Goal: Task Accomplishment & Management: Manage account settings

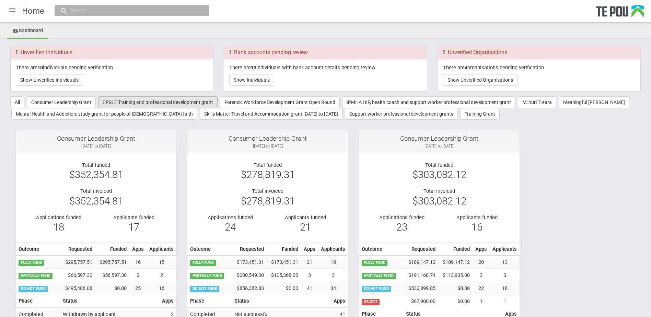
click at [120, 105] on button "CPSLE Training and professional development grant" at bounding box center [157, 102] width 119 height 12
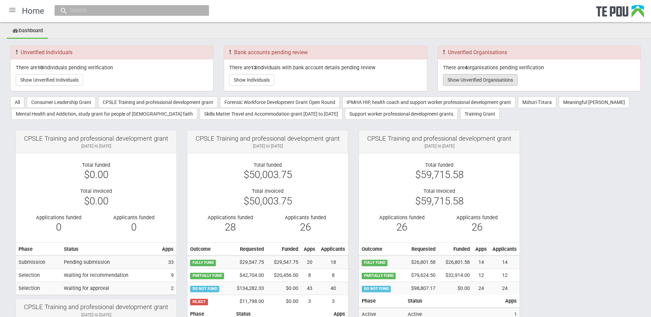
click at [484, 82] on button "Show Unverified Organisations" at bounding box center [480, 80] width 74 height 12
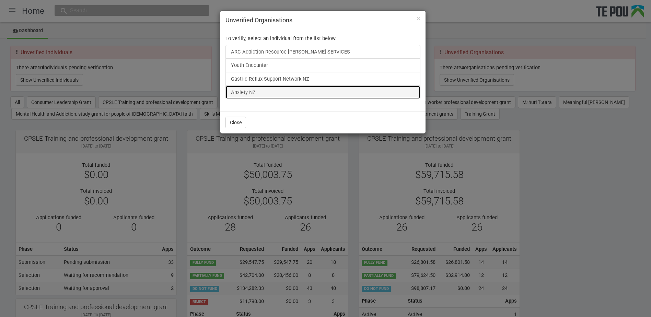
click at [250, 94] on link "Anxiety NZ" at bounding box center [322, 92] width 195 height 14
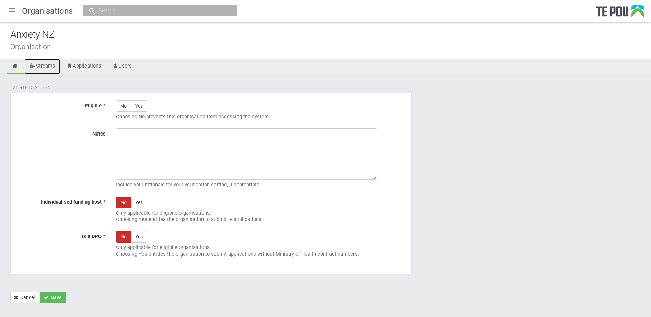
click at [45, 64] on link "Streams" at bounding box center [42, 66] width 36 height 15
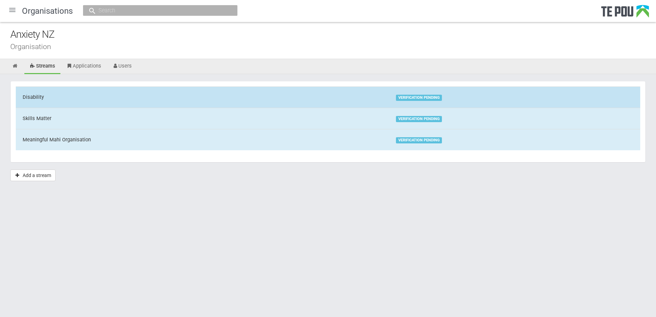
click at [77, 98] on td "Disability" at bounding box center [202, 96] width 373 height 21
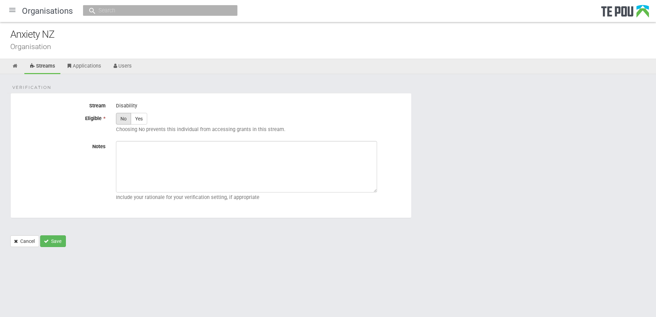
click at [126, 116] on label "No" at bounding box center [123, 119] width 15 height 12
radio input "true"
click at [56, 240] on button "Save" at bounding box center [53, 241] width 26 height 12
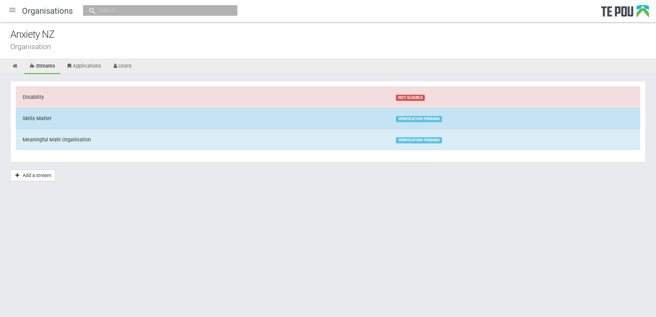
click at [110, 119] on td "Skills Matter" at bounding box center [202, 118] width 373 height 21
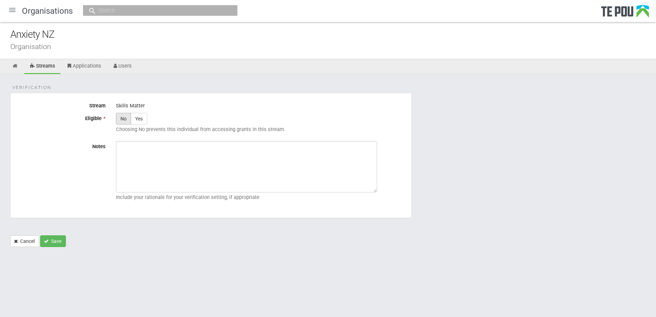
click at [125, 119] on label "No" at bounding box center [123, 119] width 15 height 12
radio input "true"
click at [60, 239] on button "Save" at bounding box center [53, 241] width 26 height 12
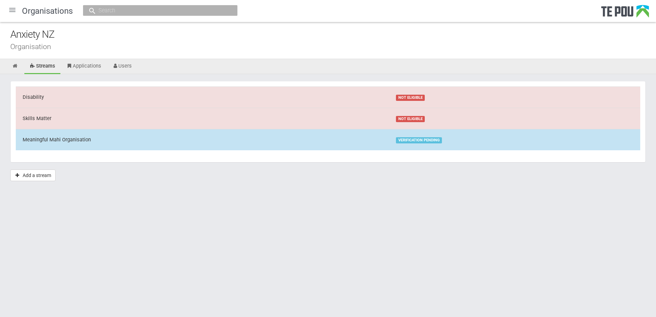
click at [119, 138] on td "Meaningful Mahi Organisation" at bounding box center [202, 139] width 373 height 21
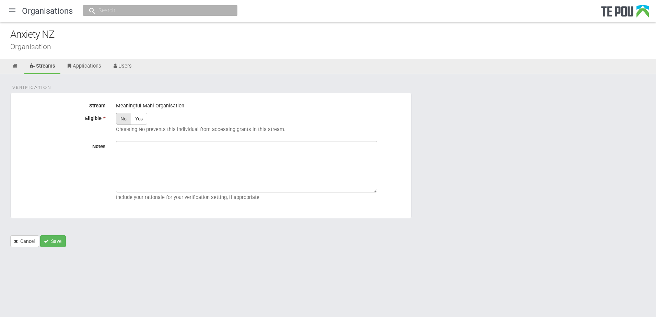
click at [124, 121] on label "No" at bounding box center [123, 119] width 15 height 12
radio input "true"
click at [59, 237] on button "Save" at bounding box center [53, 241] width 26 height 12
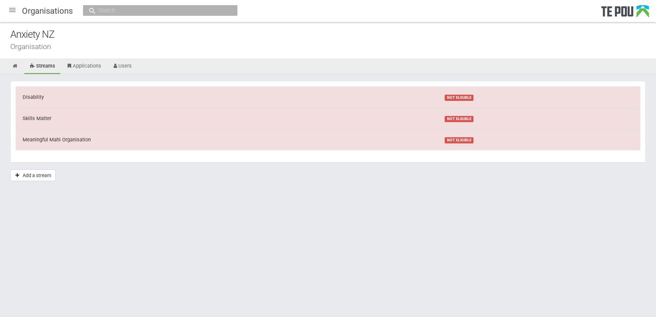
click at [14, 9] on div at bounding box center [12, 10] width 16 height 16
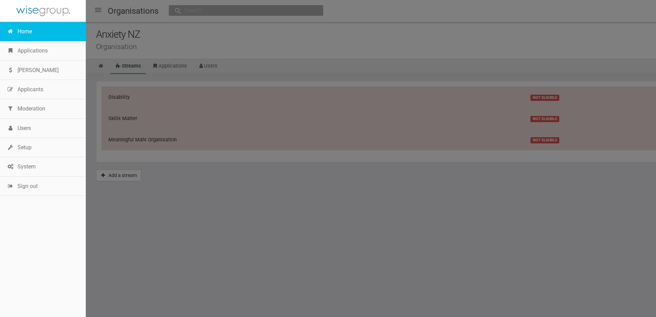
click at [22, 35] on link "Home" at bounding box center [43, 31] width 86 height 19
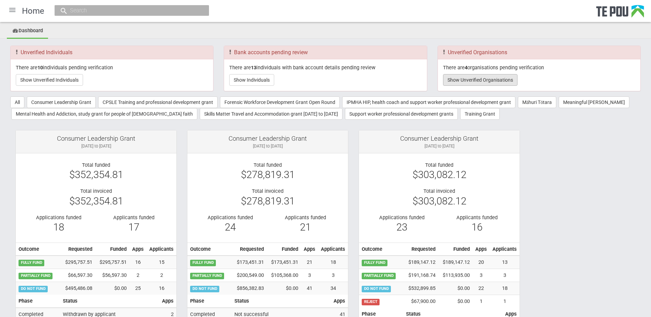
click at [477, 82] on button "Show Unverified Organisations" at bounding box center [480, 80] width 74 height 12
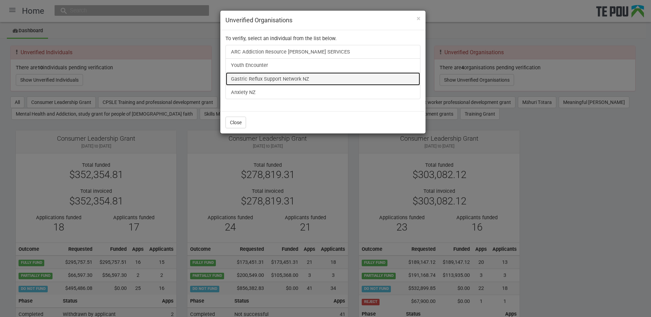
click at [284, 77] on link "Gastric Reflux Support Network NZ" at bounding box center [322, 79] width 195 height 14
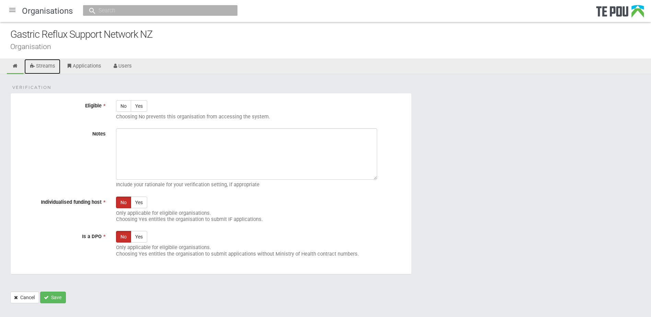
click at [51, 65] on link "Streams" at bounding box center [42, 66] width 36 height 15
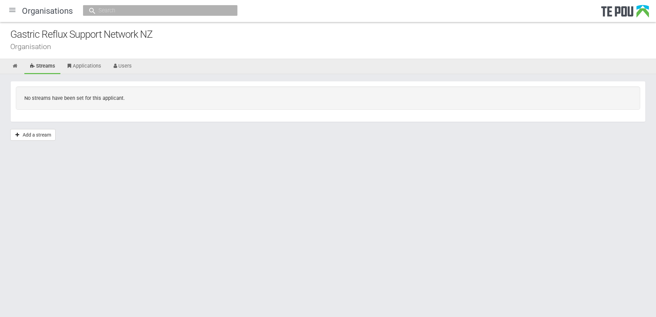
click at [11, 8] on div at bounding box center [12, 10] width 16 height 16
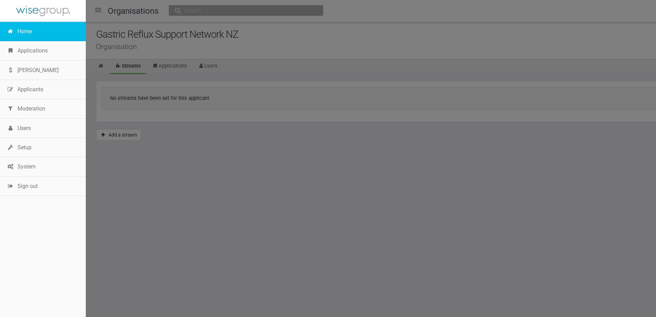
click at [27, 36] on link "Home" at bounding box center [43, 31] width 86 height 19
click at [38, 33] on link "Home" at bounding box center [43, 31] width 86 height 19
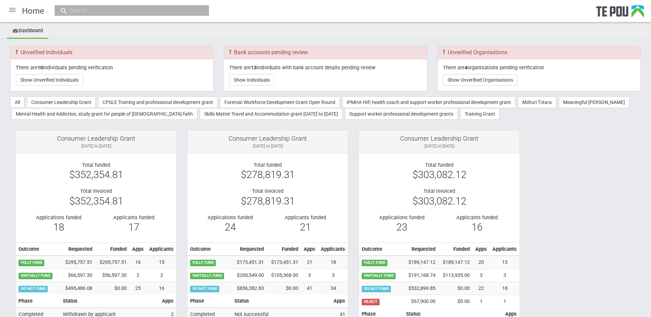
click at [468, 73] on div "There are 4 organisations pending verification Show Unverified Organisations" at bounding box center [539, 75] width 202 height 32
click at [468, 80] on button "Show Unverified Organisations" at bounding box center [480, 80] width 74 height 12
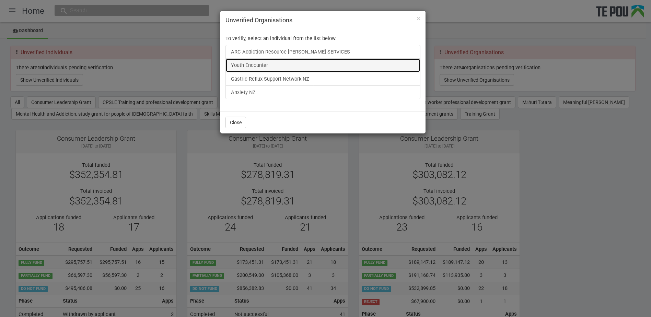
click at [253, 63] on link "Youth Encounter" at bounding box center [322, 65] width 195 height 14
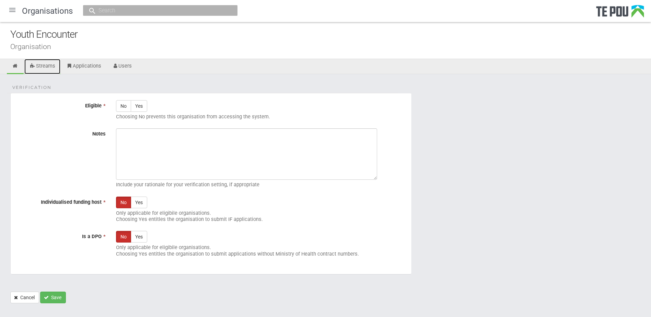
click at [52, 66] on link "Streams" at bounding box center [42, 66] width 36 height 15
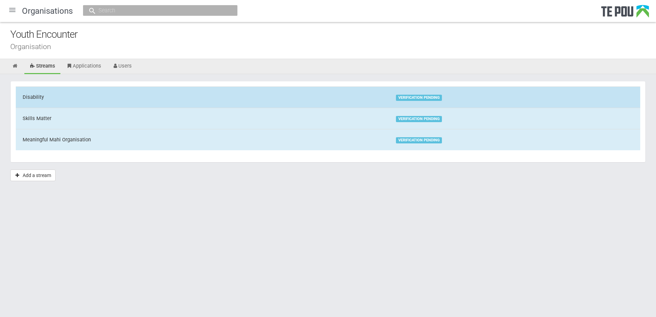
click at [66, 92] on td "Disability" at bounding box center [202, 96] width 373 height 21
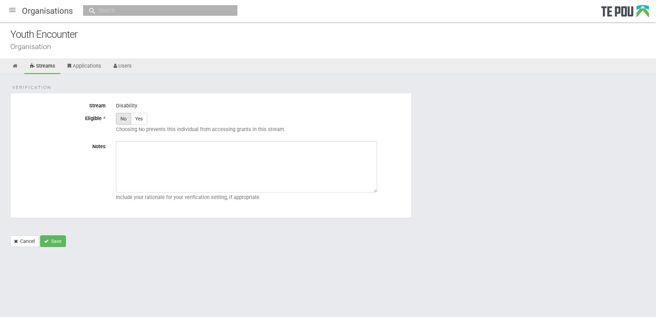
click at [124, 119] on label "No" at bounding box center [123, 119] width 15 height 12
radio input "true"
click at [55, 242] on button "Save" at bounding box center [53, 241] width 26 height 12
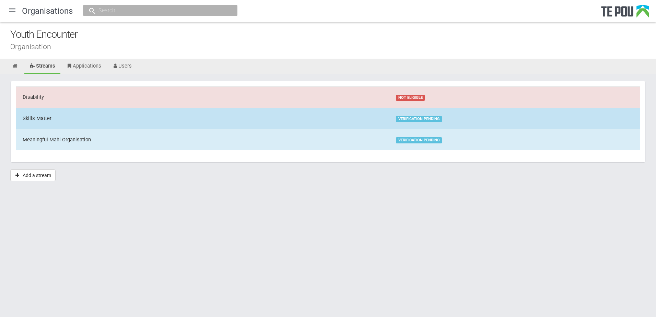
click at [62, 121] on td "Skills Matter" at bounding box center [202, 118] width 373 height 21
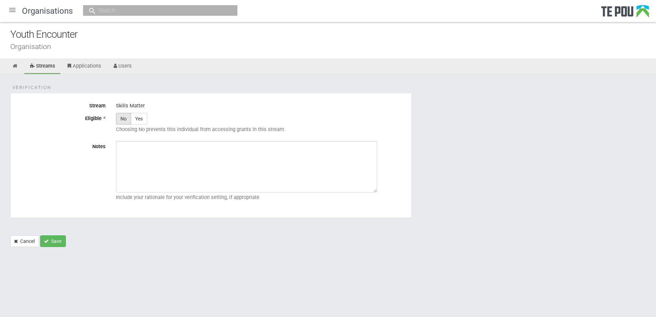
click at [122, 124] on label "No" at bounding box center [123, 119] width 15 height 12
radio input "true"
click at [51, 240] on button "Save" at bounding box center [53, 241] width 26 height 12
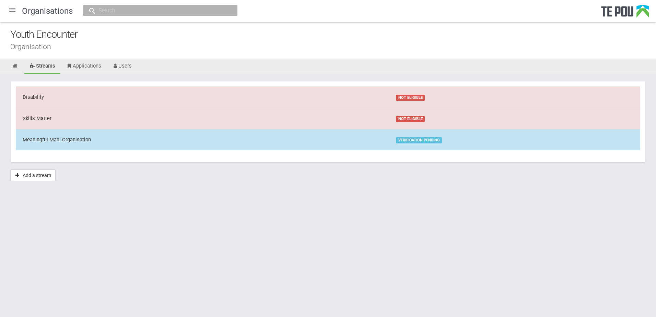
click at [83, 140] on div "Meaningful Mahi Organisation" at bounding box center [57, 139] width 68 height 7
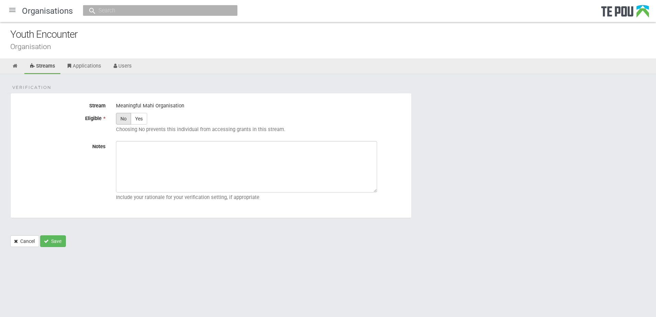
click at [123, 120] on label "No" at bounding box center [123, 119] width 15 height 12
radio input "true"
click at [56, 237] on button "Save" at bounding box center [53, 241] width 26 height 12
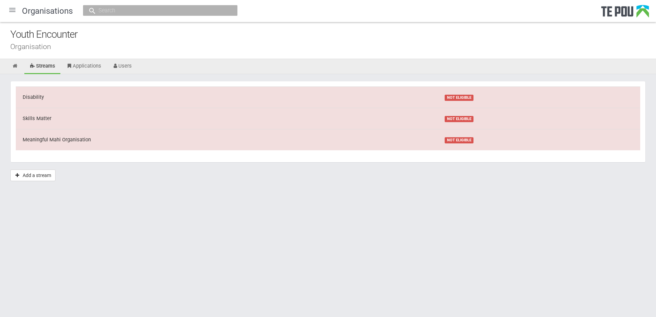
click at [14, 13] on div at bounding box center [12, 10] width 16 height 16
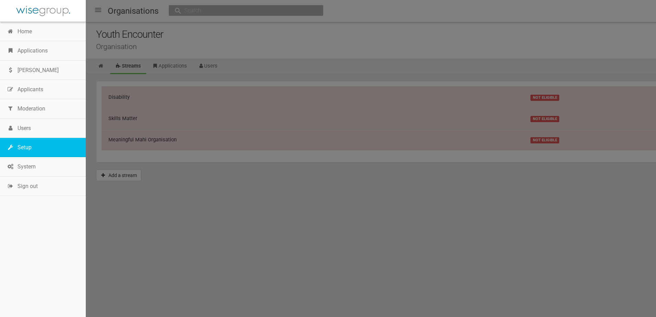
click at [27, 148] on link "Setup" at bounding box center [43, 147] width 86 height 19
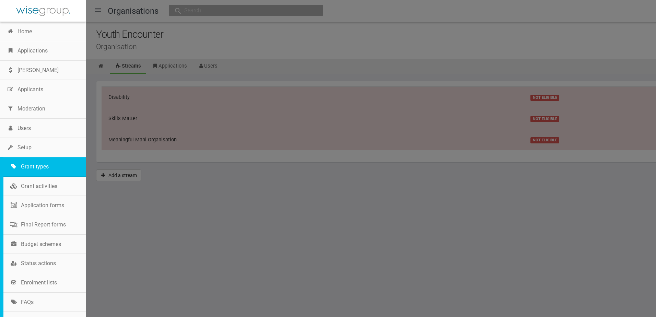
click at [36, 164] on link "Grant types" at bounding box center [44, 166] width 82 height 19
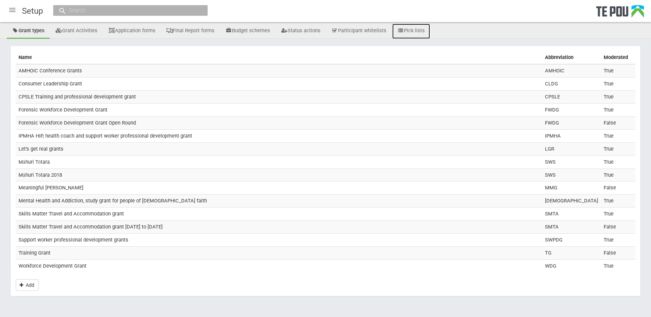
click at [411, 34] on link "Pick lists" at bounding box center [411, 31] width 38 height 15
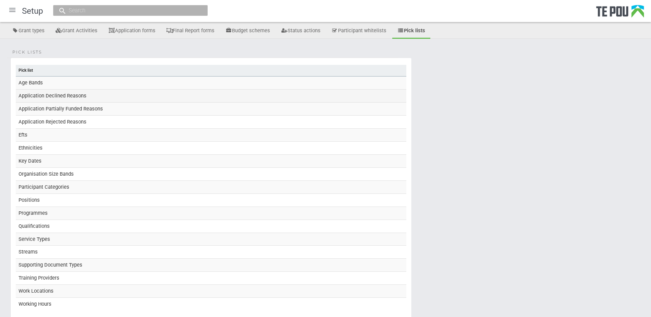
click at [90, 99] on td "Application Declined Reasons" at bounding box center [211, 95] width 390 height 13
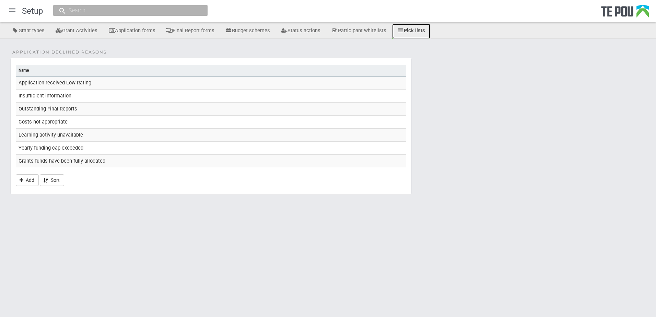
click at [410, 28] on link "Pick lists" at bounding box center [411, 31] width 38 height 15
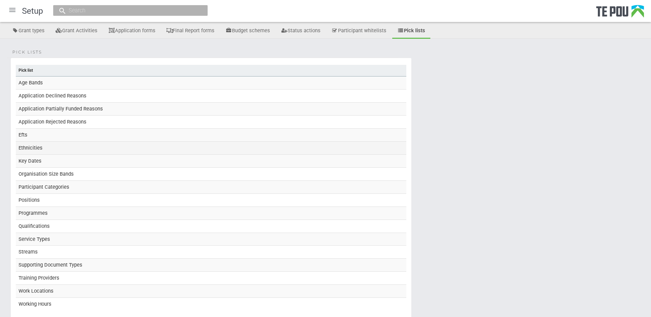
click at [92, 150] on td "Ethnicities" at bounding box center [211, 147] width 390 height 13
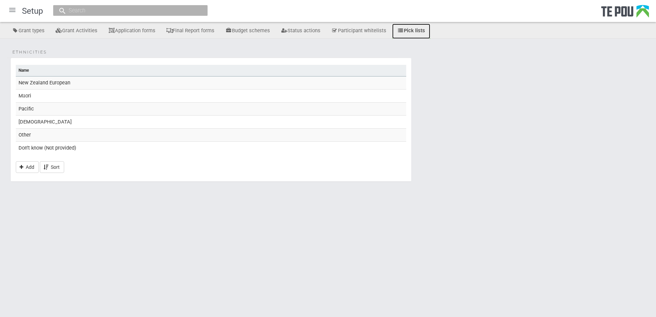
click at [410, 29] on link "Pick lists" at bounding box center [411, 31] width 38 height 15
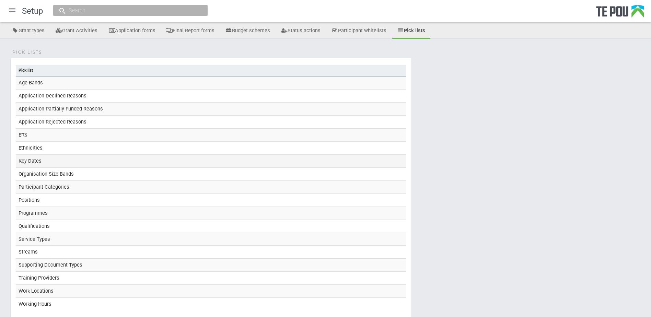
click at [83, 163] on td "Key Dates" at bounding box center [211, 160] width 390 height 13
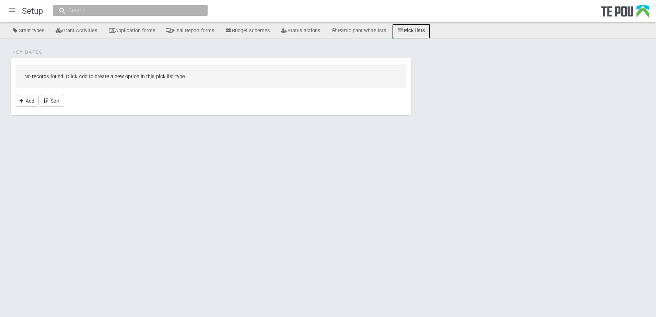
click at [414, 35] on link "Pick lists" at bounding box center [411, 31] width 38 height 15
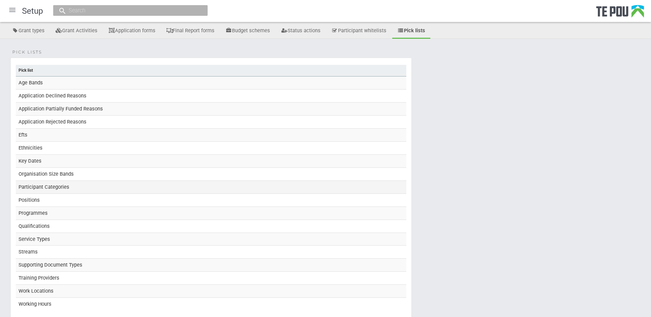
click at [36, 188] on td "Participant Categories" at bounding box center [211, 186] width 390 height 13
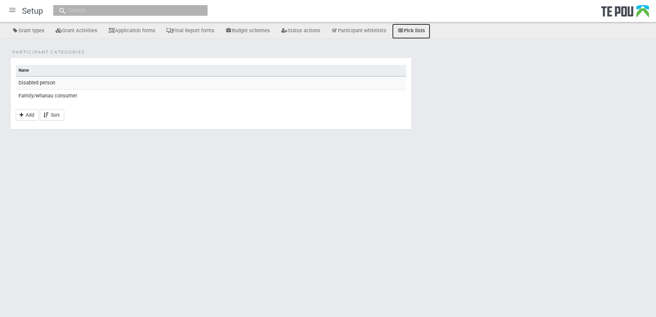
click at [410, 31] on link "Pick lists" at bounding box center [411, 31] width 38 height 15
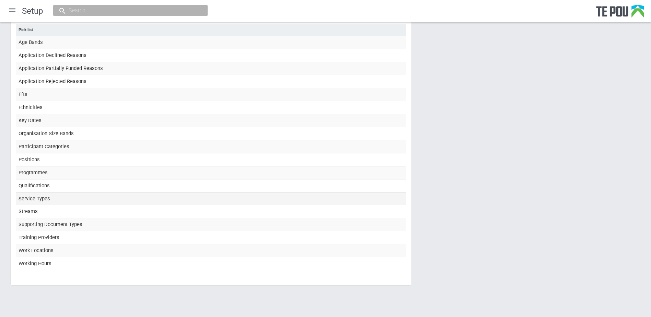
scroll to position [50, 0]
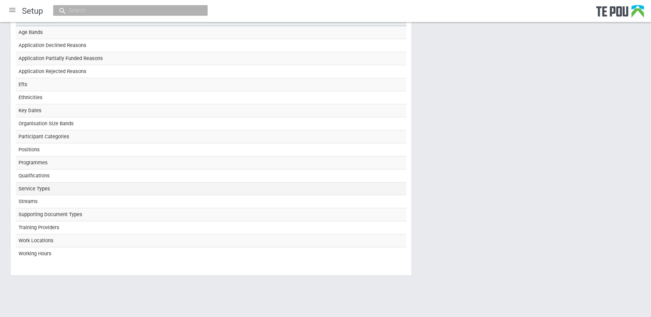
click at [67, 193] on td "Service Types" at bounding box center [211, 188] width 390 height 13
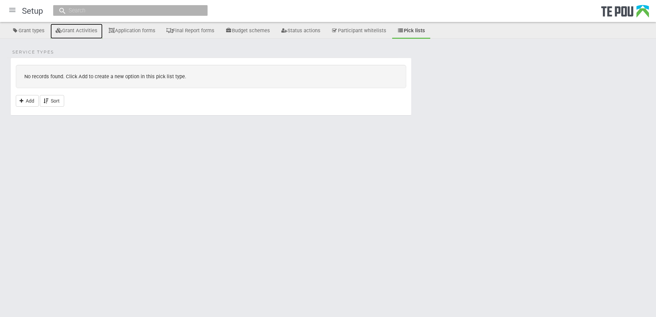
click at [78, 30] on link "Grant Activities" at bounding box center [76, 31] width 52 height 15
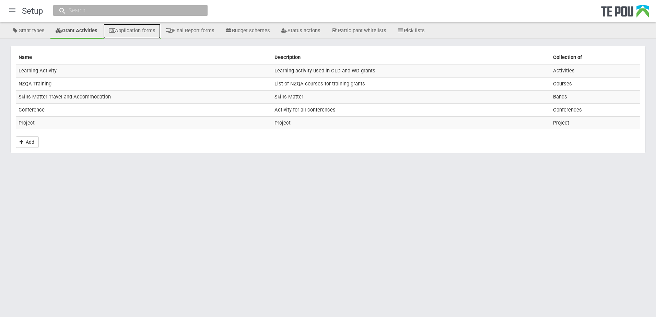
click at [139, 28] on link "Application forms" at bounding box center [131, 31] width 57 height 15
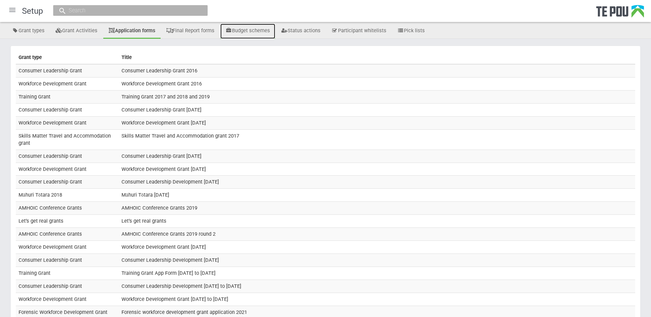
click at [246, 32] on link "Budget schemes" at bounding box center [247, 31] width 55 height 15
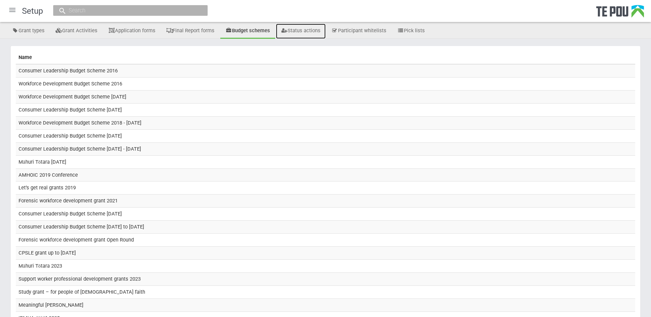
click at [303, 31] on link "Status actions" at bounding box center [301, 31] width 50 height 15
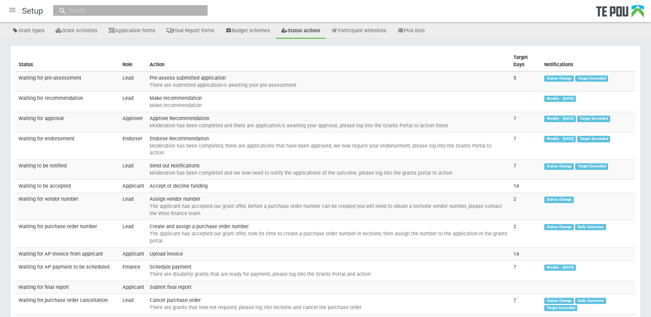
click at [12, 10] on div at bounding box center [12, 10] width 16 height 16
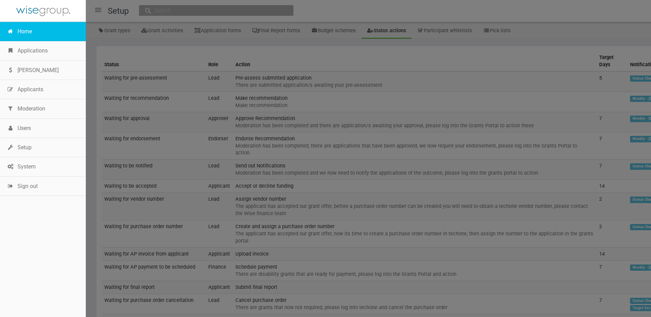
click at [17, 29] on link "Home" at bounding box center [43, 31] width 86 height 19
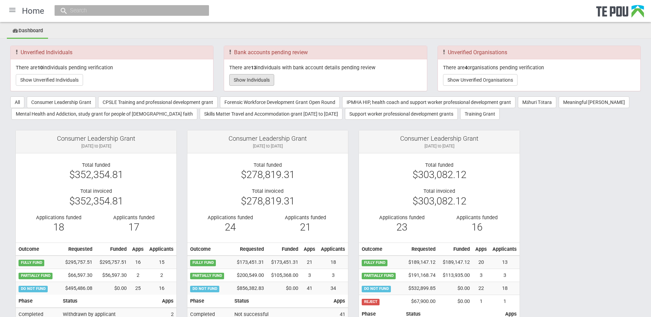
click at [234, 78] on button "Show Individuals" at bounding box center [251, 80] width 45 height 12
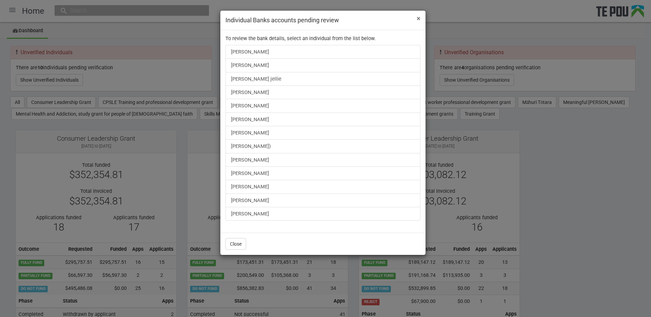
click at [418, 18] on span "×" at bounding box center [418, 18] width 4 height 8
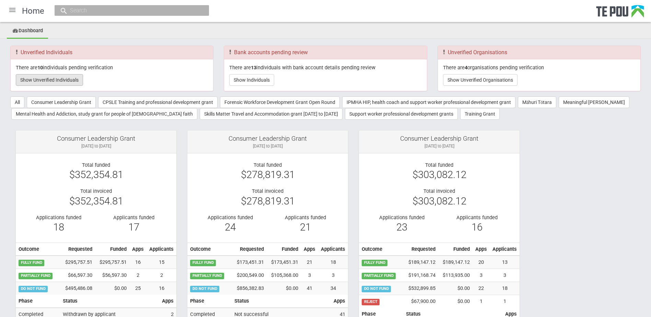
click at [50, 77] on button "Show Unverified Individuals" at bounding box center [49, 80] width 67 height 12
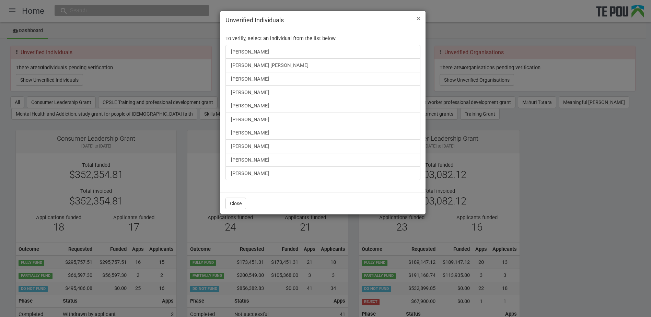
click at [419, 20] on span "×" at bounding box center [418, 18] width 4 height 8
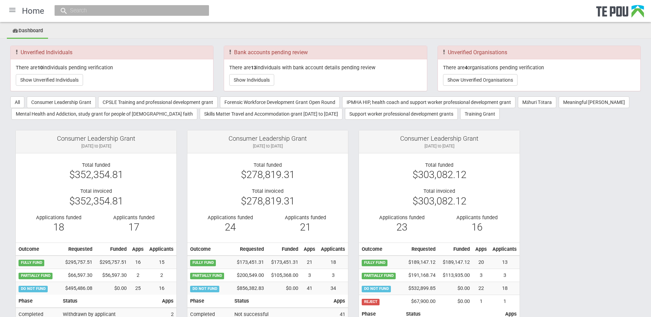
click at [85, 9] on input "text" at bounding box center [128, 10] width 121 height 7
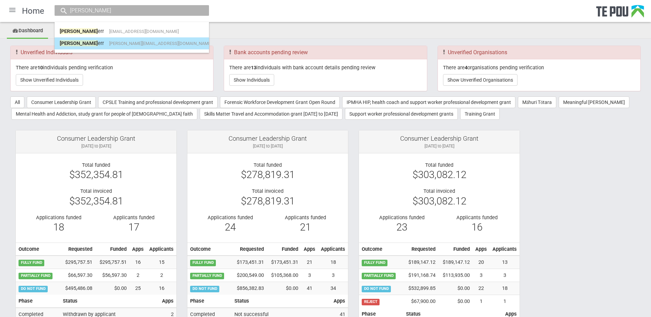
type input "brenda k"
click at [121, 44] on span "[PERSON_NAME][EMAIL_ADDRESS][DOMAIN_NAME]" at bounding box center [160, 43] width 103 height 5
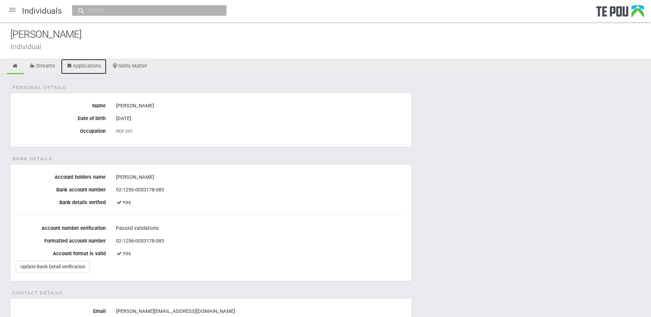
click at [75, 66] on link "Applications" at bounding box center [83, 66] width 45 height 15
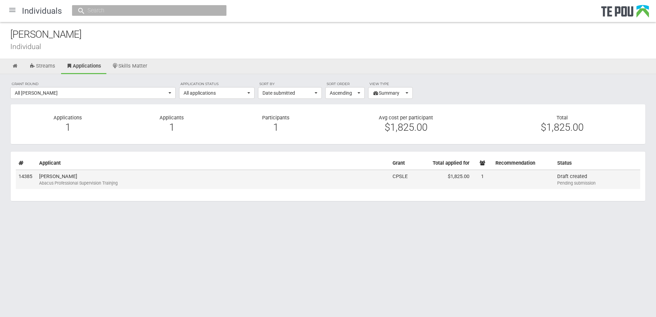
click at [151, 179] on td "Brenda Kerr Abacus Professional Supervision Trainjng" at bounding box center [212, 179] width 353 height 19
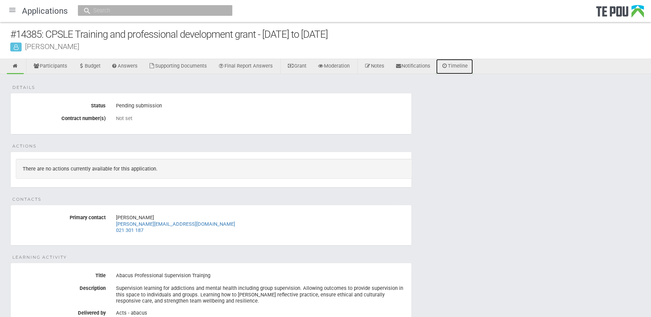
click at [465, 68] on link "Timeline" at bounding box center [454, 66] width 37 height 15
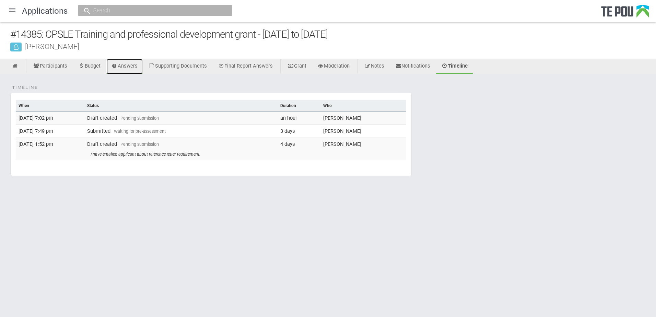
click at [126, 67] on link "Answers" at bounding box center [124, 66] width 37 height 15
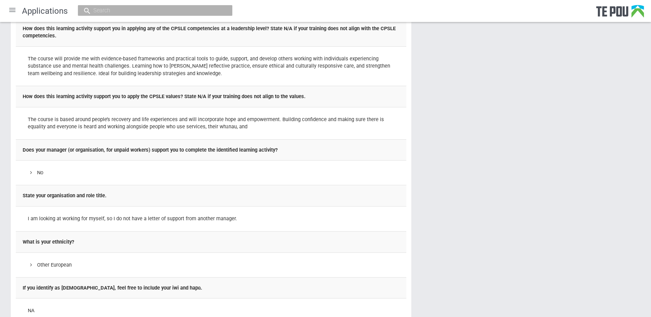
scroll to position [274, 0]
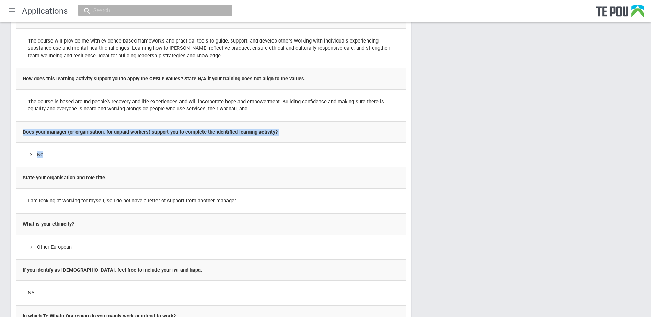
drag, startPoint x: 50, startPoint y: 159, endPoint x: 18, endPoint y: 135, distance: 39.5
click at [18, 135] on tbody "Describe the training or learning activity including; how the training will be …" at bounding box center [211, 138] width 390 height 624
copy tbody "Does your manager (or organisation, for unpaid workers) support you to complete…"
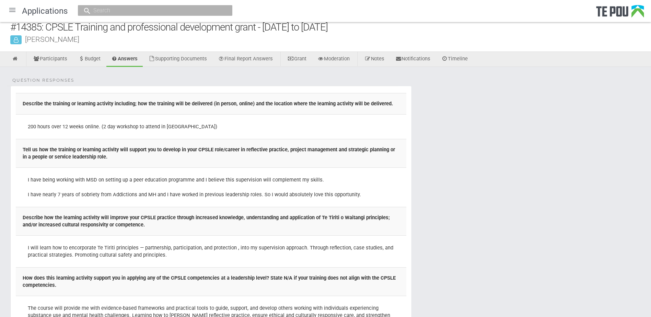
scroll to position [0, 0]
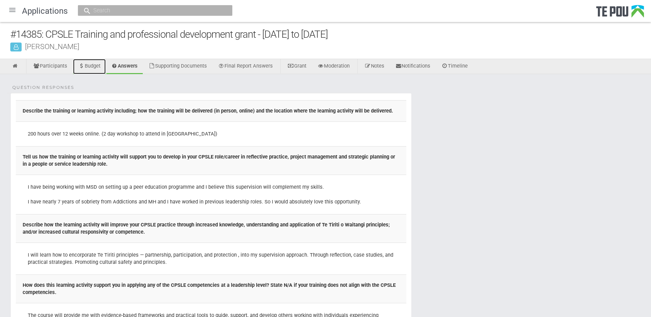
click at [97, 67] on link "Budget" at bounding box center [89, 66] width 33 height 15
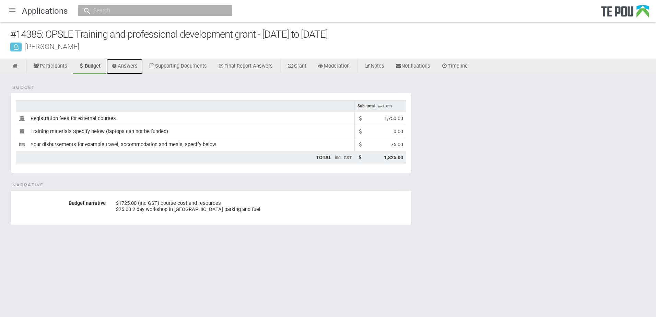
click at [130, 64] on link "Answers" at bounding box center [124, 66] width 37 height 15
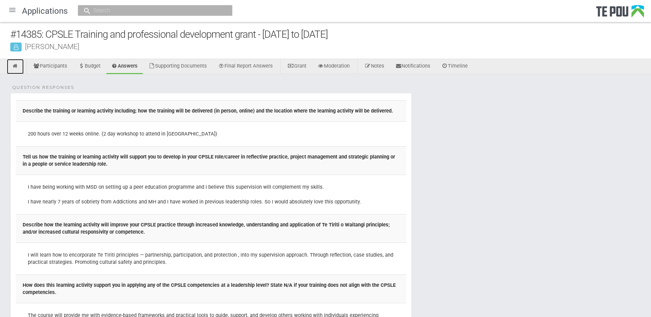
click at [14, 65] on icon at bounding box center [15, 65] width 7 height 5
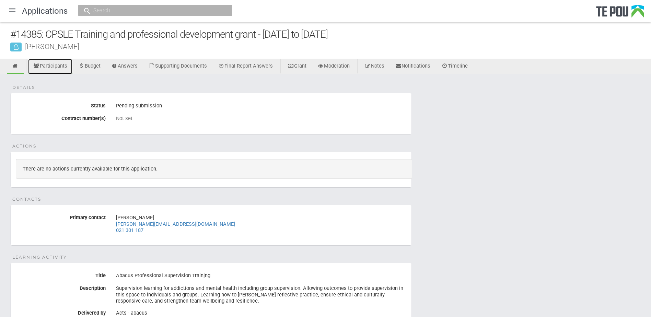
click at [61, 67] on link "Participants" at bounding box center [50, 66] width 44 height 15
